Goal: Information Seeking & Learning: Check status

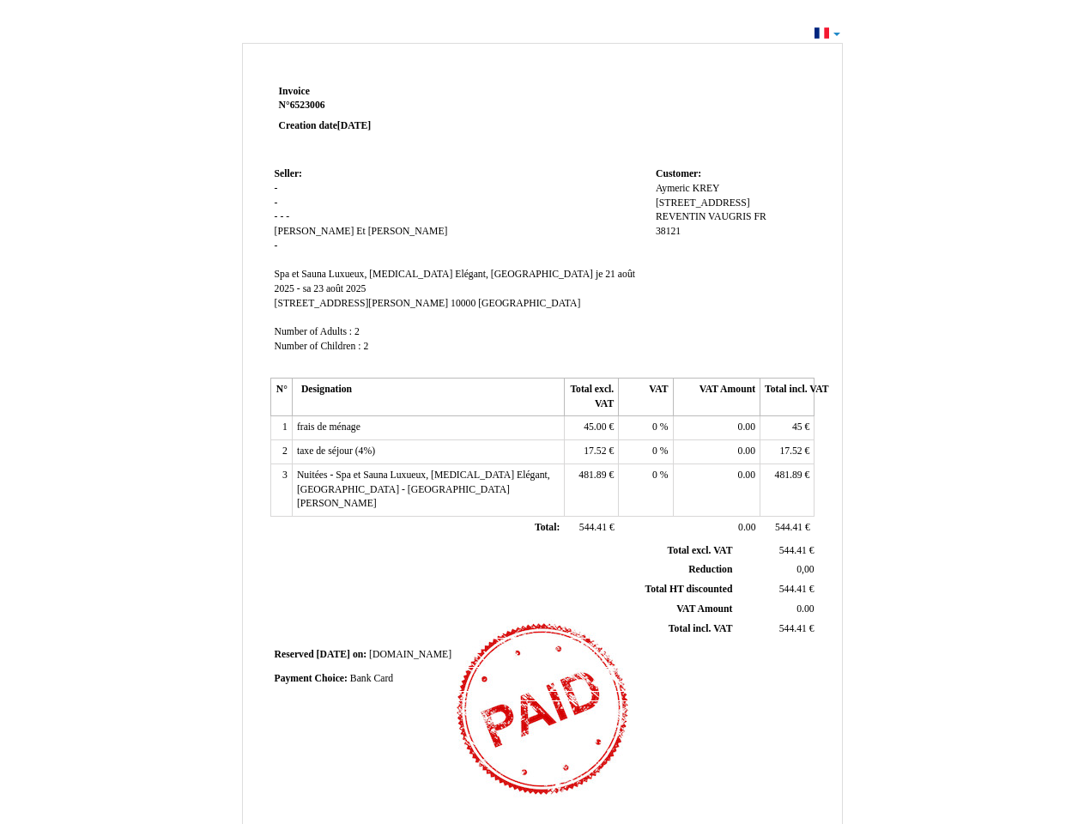
click at [294, 91] on span "Invoice" at bounding box center [294, 91] width 31 height 11
click at [310, 105] on span "6523006" at bounding box center [307, 105] width 35 height 11
click at [288, 173] on span "Seller:" at bounding box center [288, 173] width 27 height 11
click at [311, 231] on span "[PERSON_NAME] Et [PERSON_NAME]" at bounding box center [361, 231] width 173 height 11
click at [375, 274] on span "Spa et Sauna Luxueux, [MEDICAL_DATA] Elégant, [GEOGRAPHIC_DATA]" at bounding box center [434, 274] width 318 height 11
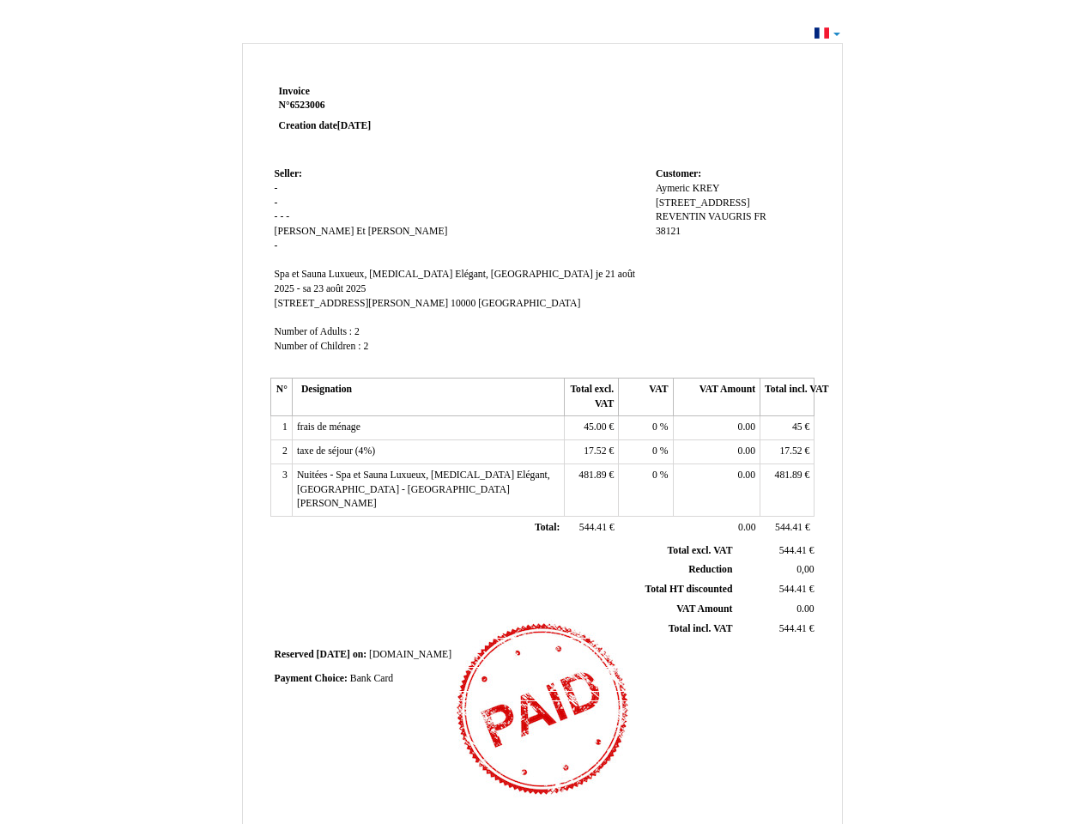
click at [543, 274] on span "je 21 août 2025 - sa 23 août 2025" at bounding box center [455, 282] width 361 height 26
click at [322, 298] on span "[STREET_ADDRESS][PERSON_NAME]" at bounding box center [362, 303] width 174 height 11
click at [451, 298] on span "10000" at bounding box center [463, 303] width 25 height 11
click at [478, 298] on span "[GEOGRAPHIC_DATA]" at bounding box center [529, 303] width 102 height 11
click at [315, 326] on span "Number of Adults :" at bounding box center [314, 331] width 78 height 11
